Goal: Task Accomplishment & Management: Manage account settings

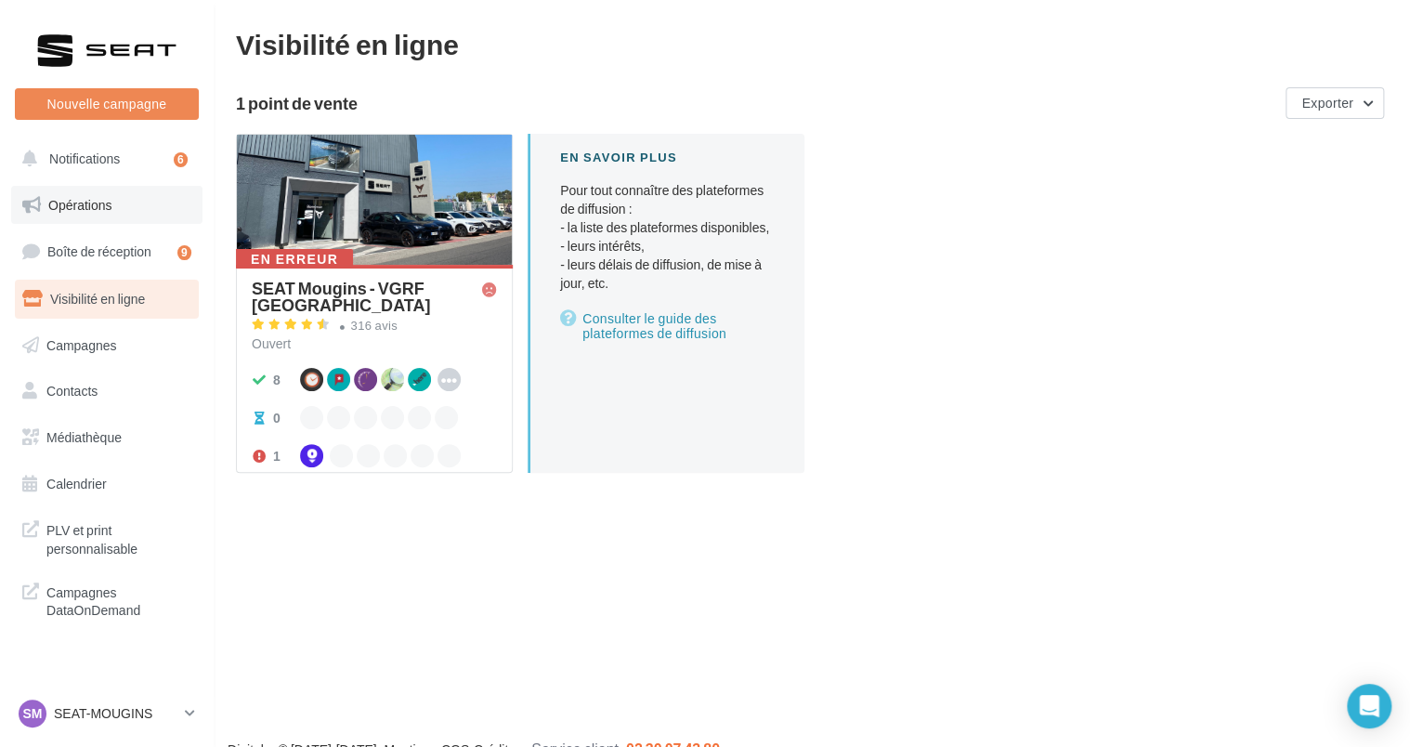
click at [77, 215] on link "Opérations" at bounding box center [106, 205] width 191 height 39
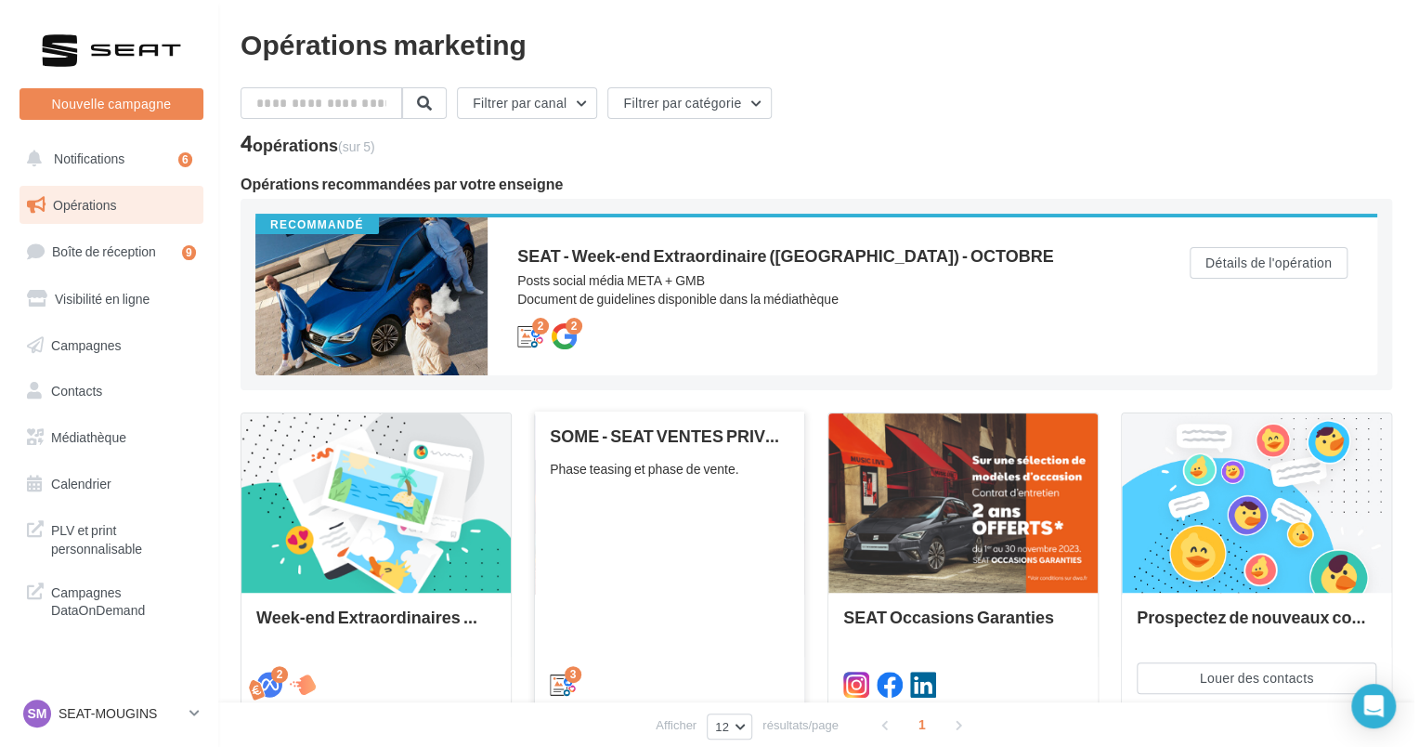
scroll to position [116, 0]
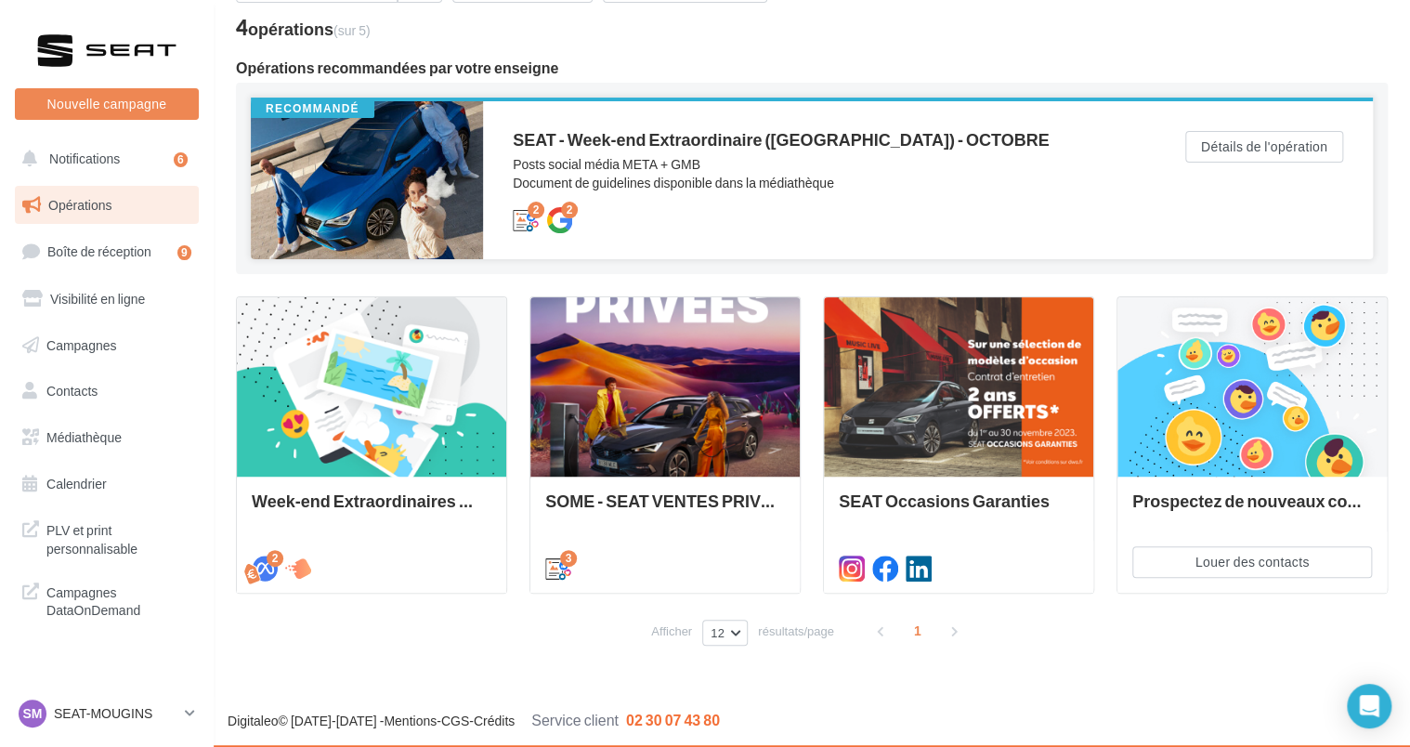
click at [399, 188] on div at bounding box center [367, 180] width 232 height 158
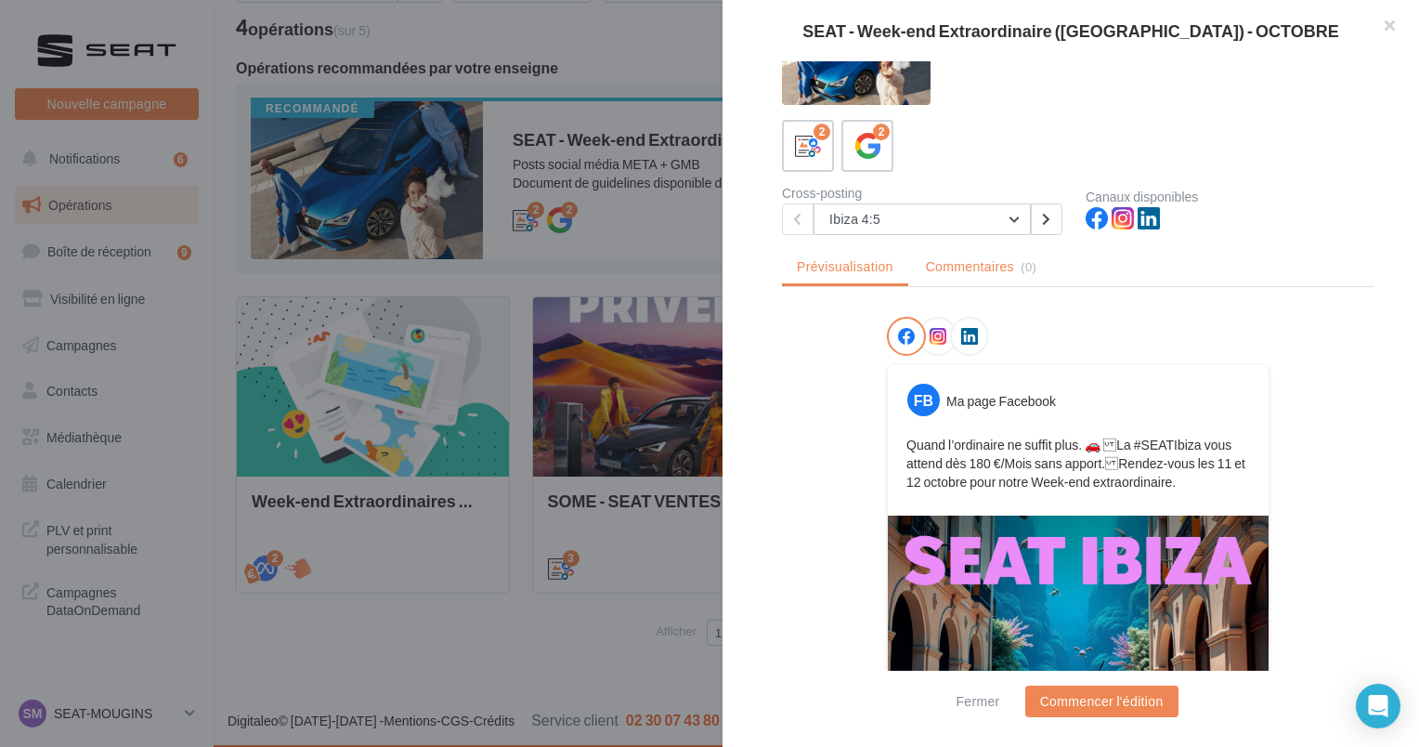
scroll to position [52, 0]
click at [914, 208] on button "Ibiza 4:5" at bounding box center [922, 220] width 217 height 32
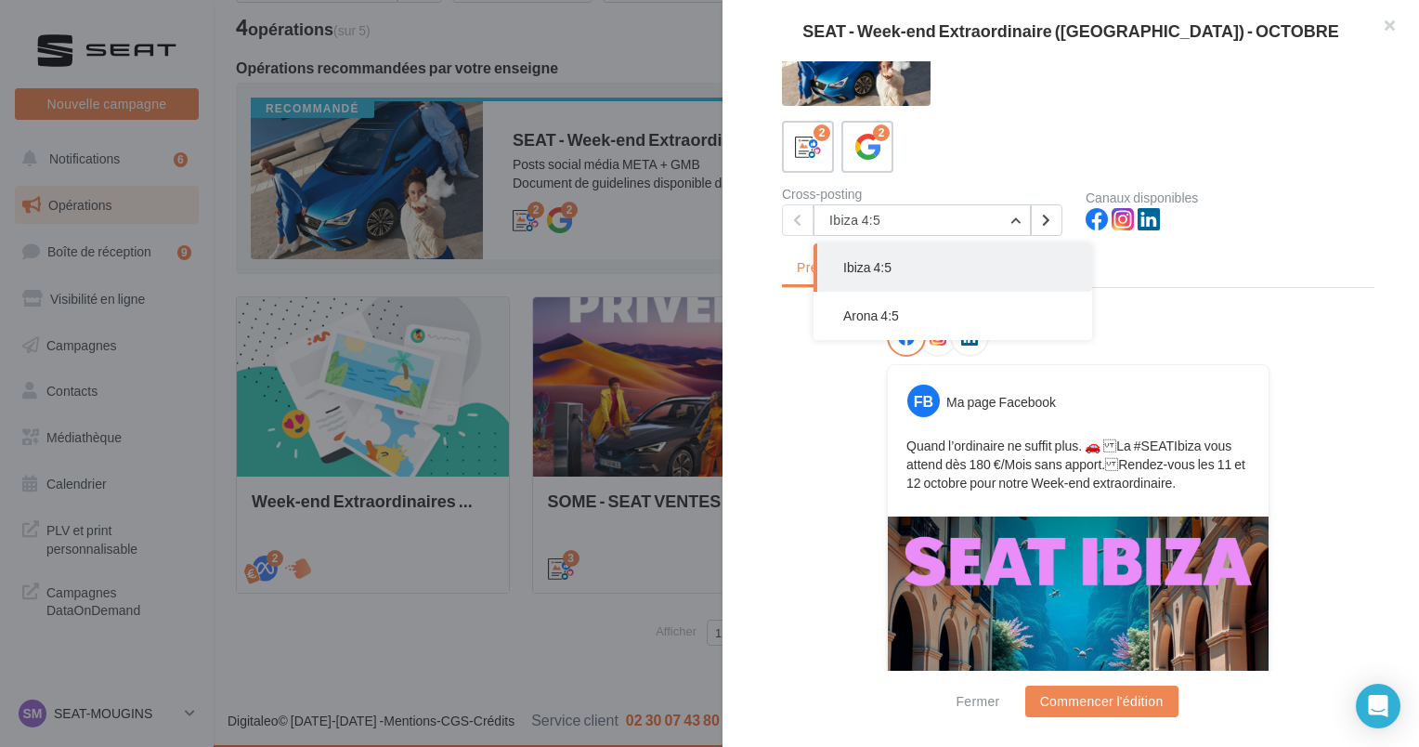
click at [963, 182] on div "2 2 Cross-posting Ibiza 4:5 Ibiza 4:5 Arona 4:5 Canaux disponibles" at bounding box center [1078, 178] width 593 height 115
click at [979, 229] on button "Ibiza 4:5" at bounding box center [922, 220] width 217 height 32
click at [955, 312] on button "Arona 4:5" at bounding box center [953, 316] width 279 height 48
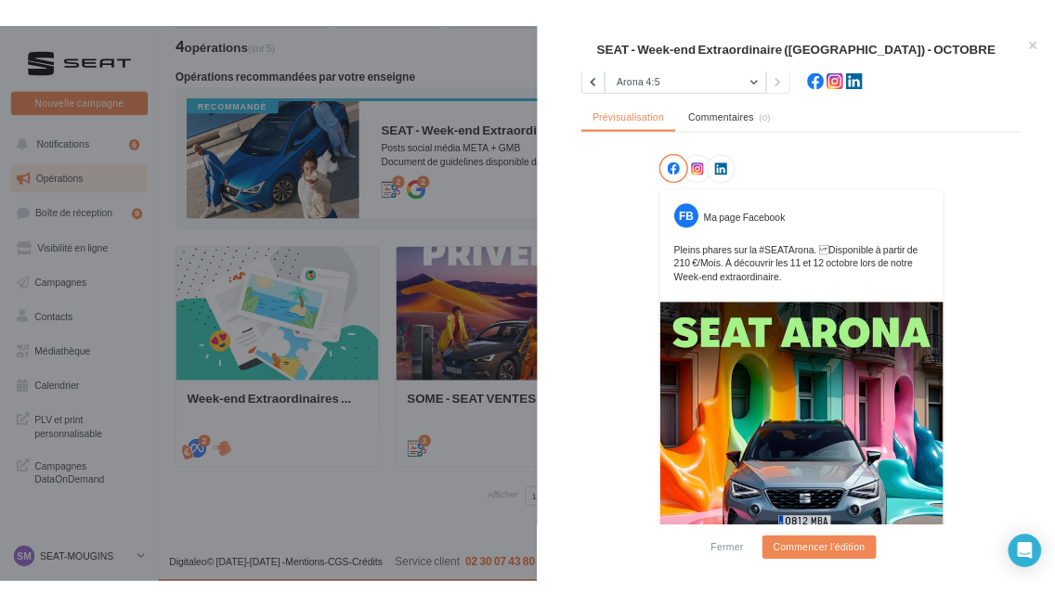
scroll to position [379, 0]
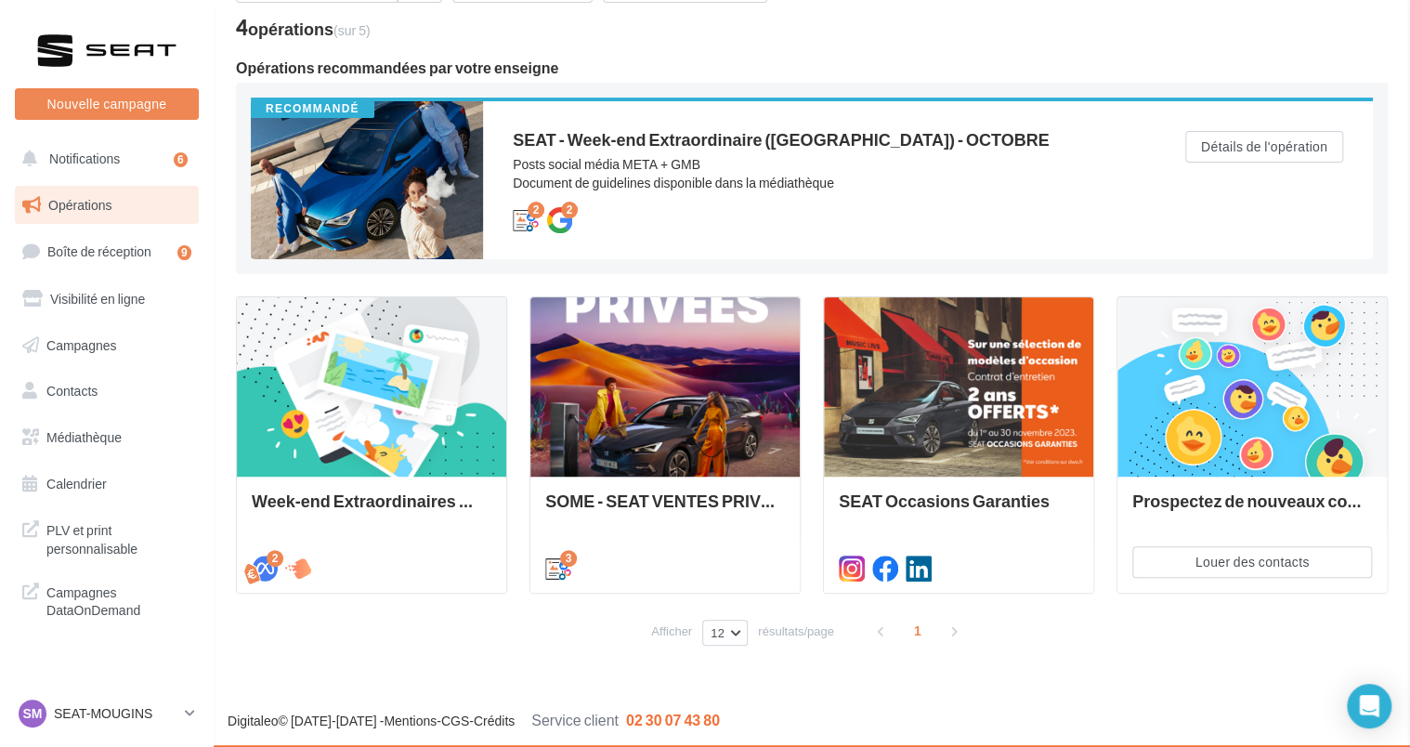
click at [281, 668] on div "SEAT - Week-end Extraordinaire ([GEOGRAPHIC_DATA]) - OCTOBRE Description Posts …" at bounding box center [812, 668] width 1152 height 0
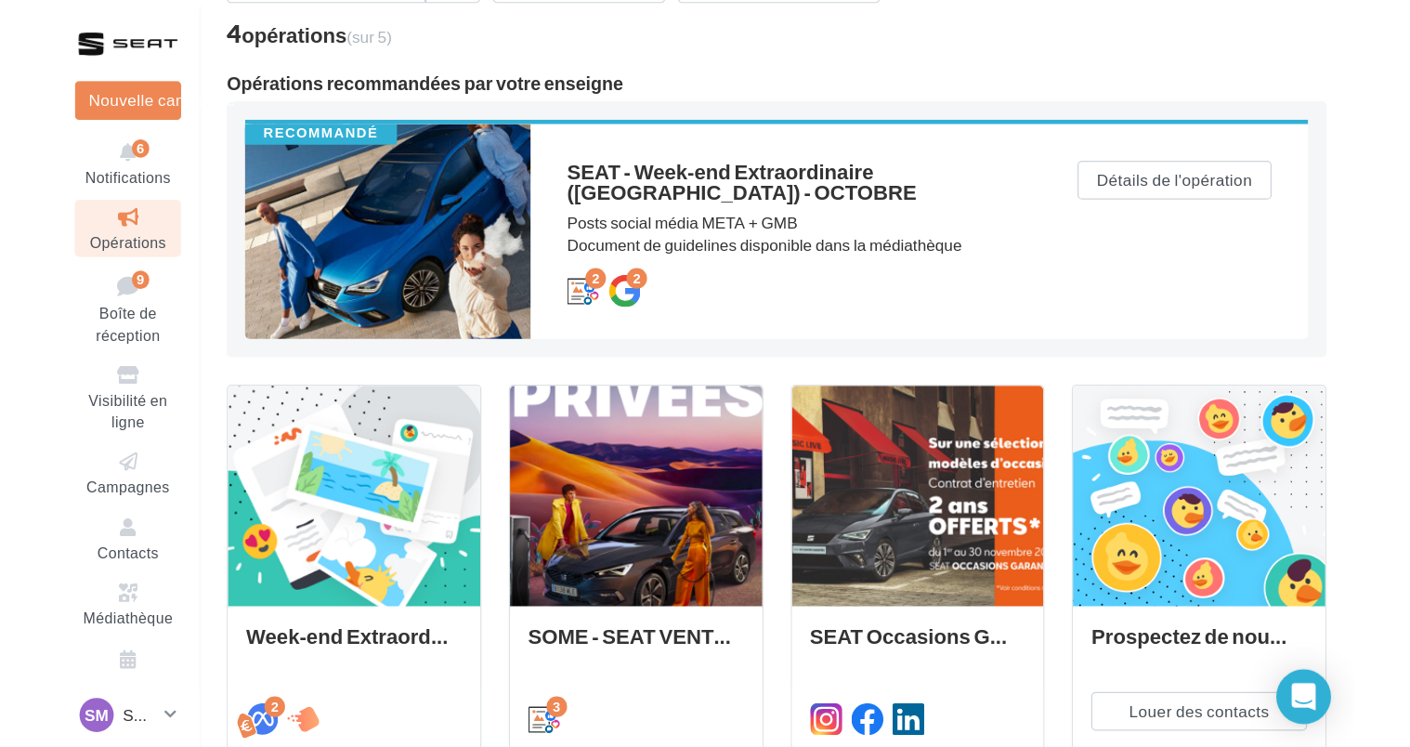
scroll to position [74, 0]
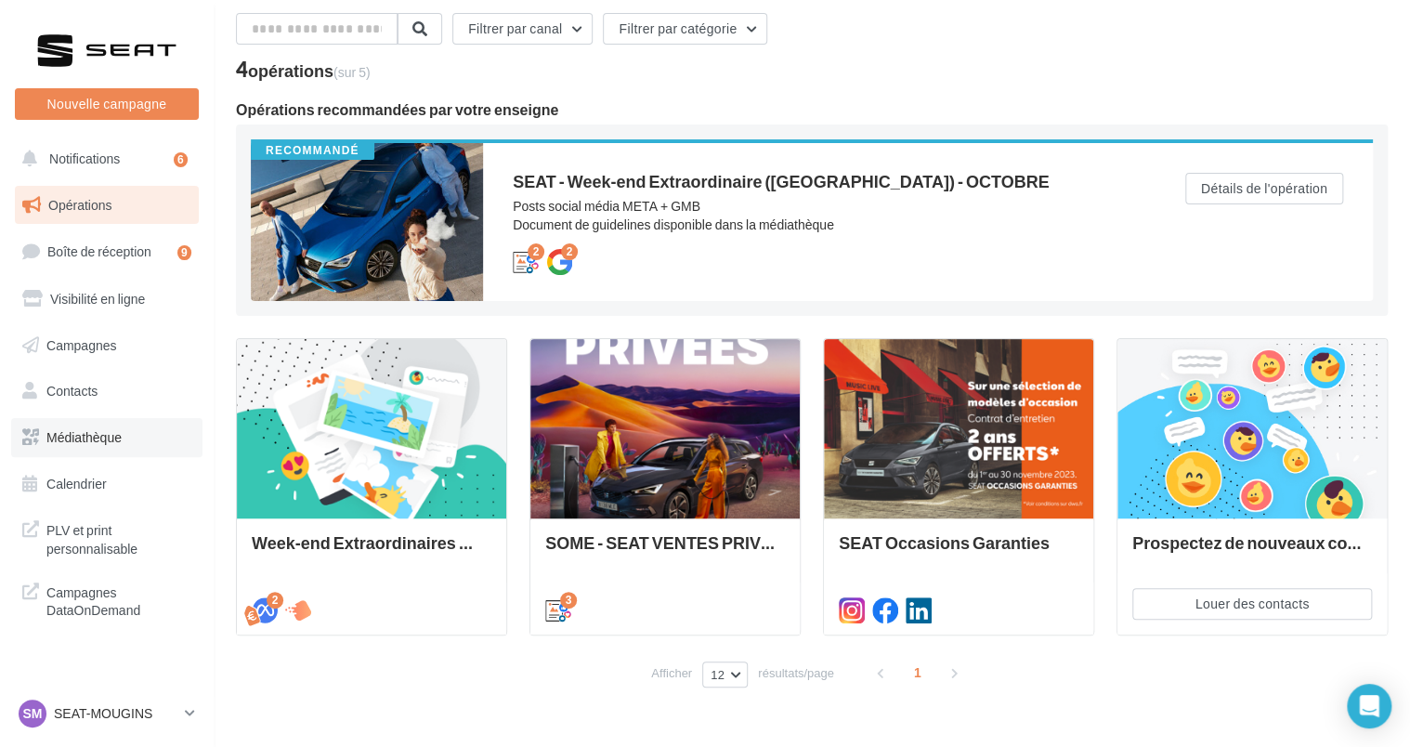
click at [93, 439] on span "Médiathèque" at bounding box center [83, 437] width 75 height 16
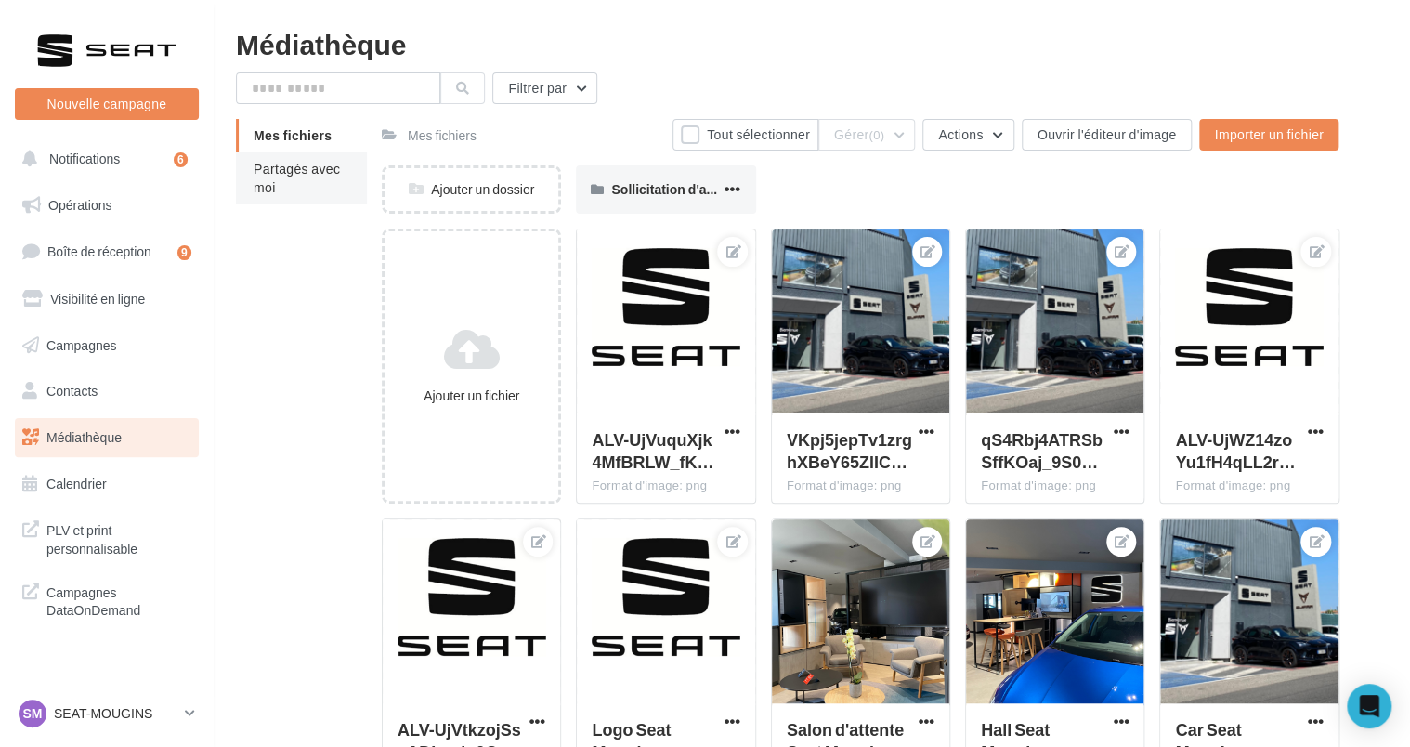
click at [287, 177] on li "Partagés avec moi" at bounding box center [301, 178] width 131 height 52
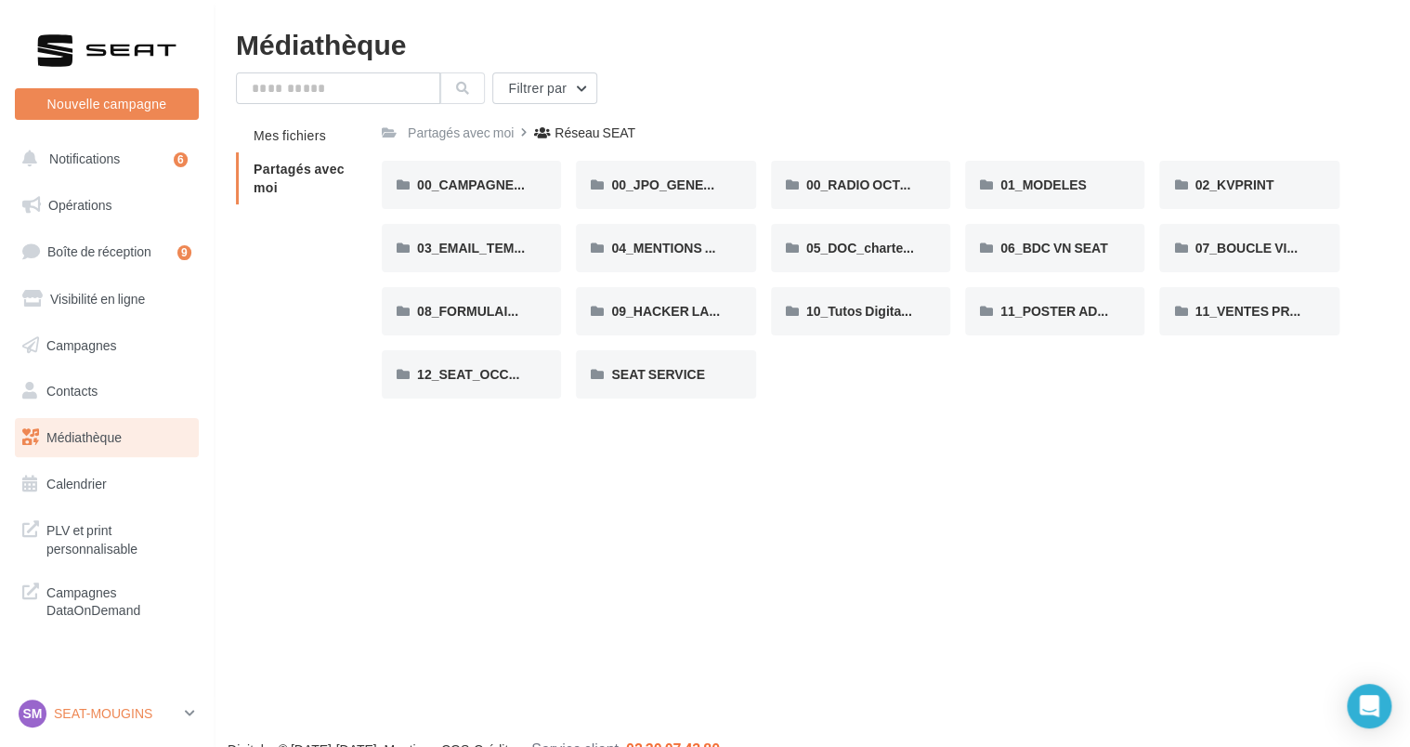
click at [194, 720] on icon at bounding box center [190, 713] width 10 height 16
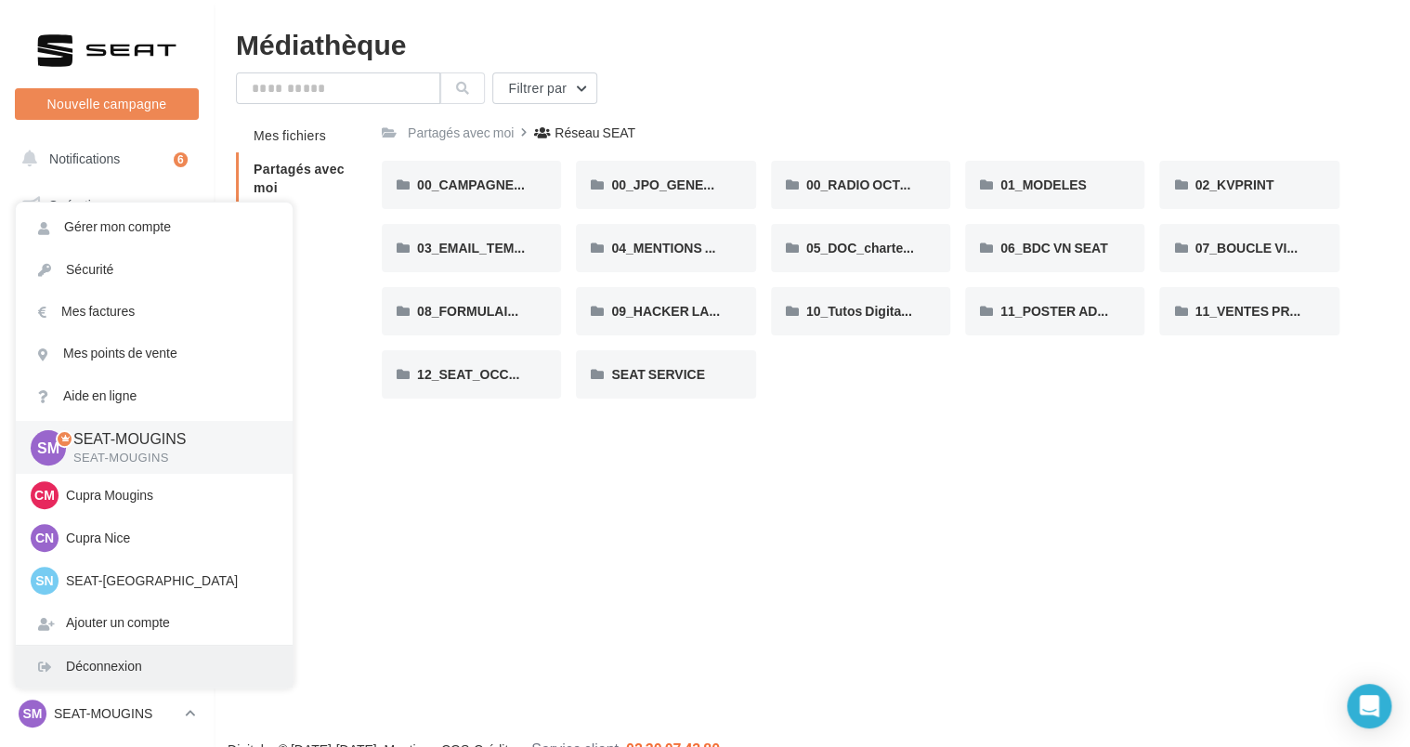
click at [135, 657] on div "Déconnexion" at bounding box center [154, 666] width 277 height 42
